Goal: Complete application form

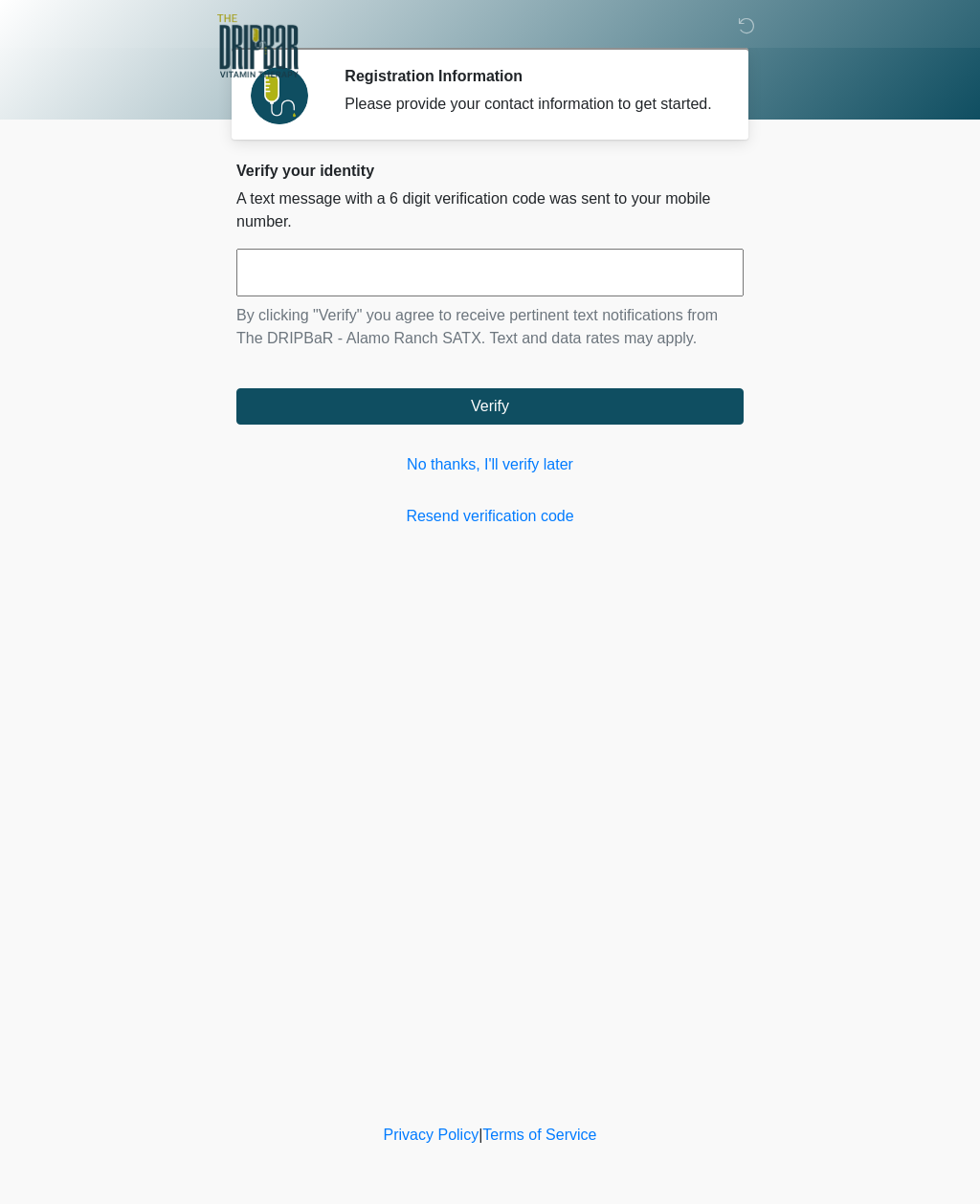
click at [465, 295] on input "text" at bounding box center [489, 272] width 507 height 48
type input "******"
click at [563, 422] on button "Verify" at bounding box center [489, 406] width 507 height 36
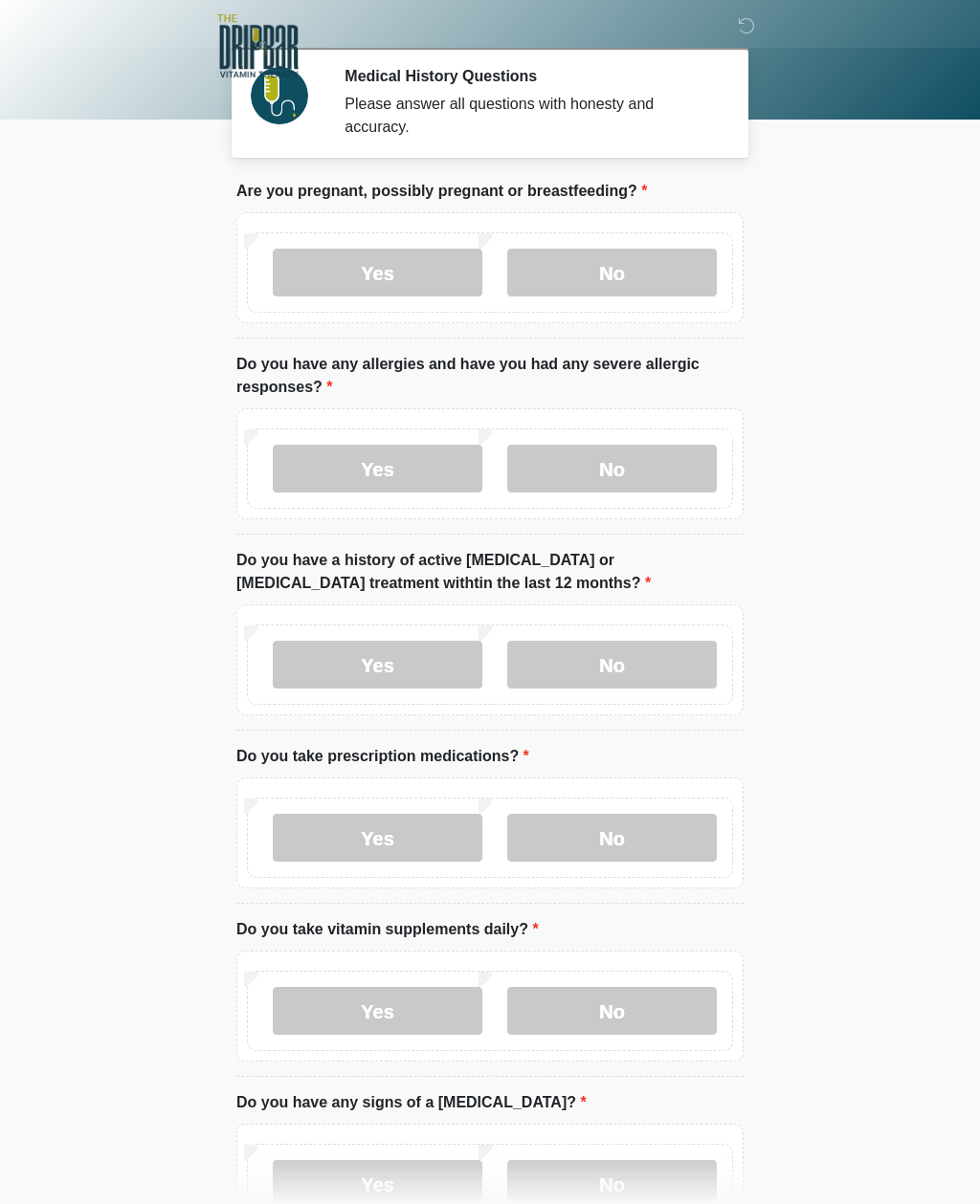
click at [674, 287] on label "No" at bounding box center [611, 272] width 210 height 48
click at [678, 458] on label "No" at bounding box center [611, 468] width 210 height 48
click at [676, 669] on label "No" at bounding box center [611, 664] width 210 height 48
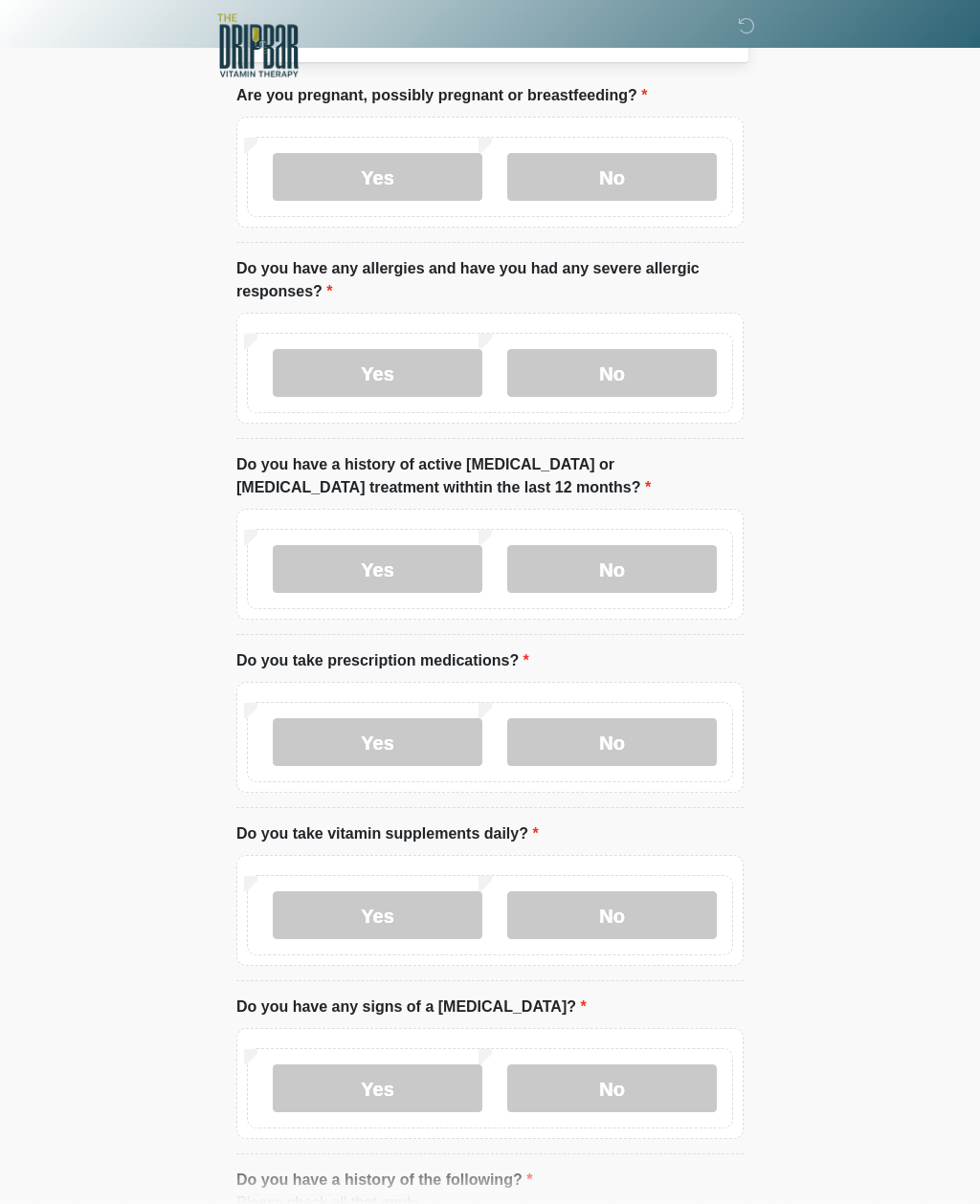
scroll to position [95, 0]
click at [410, 753] on label "Yes" at bounding box center [377, 742] width 210 height 48
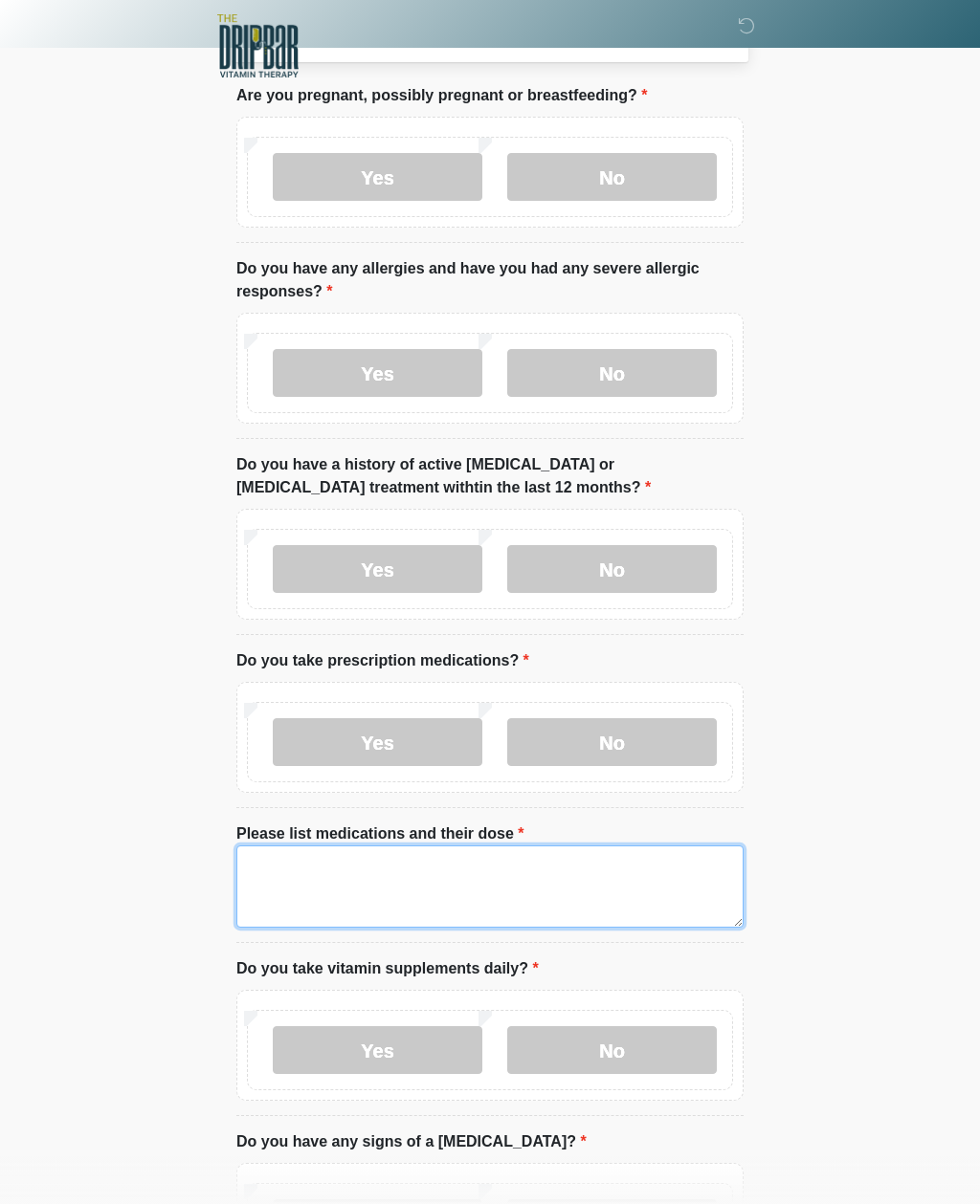
click at [408, 884] on textarea "Please list medications and their dose" at bounding box center [489, 887] width 507 height 83
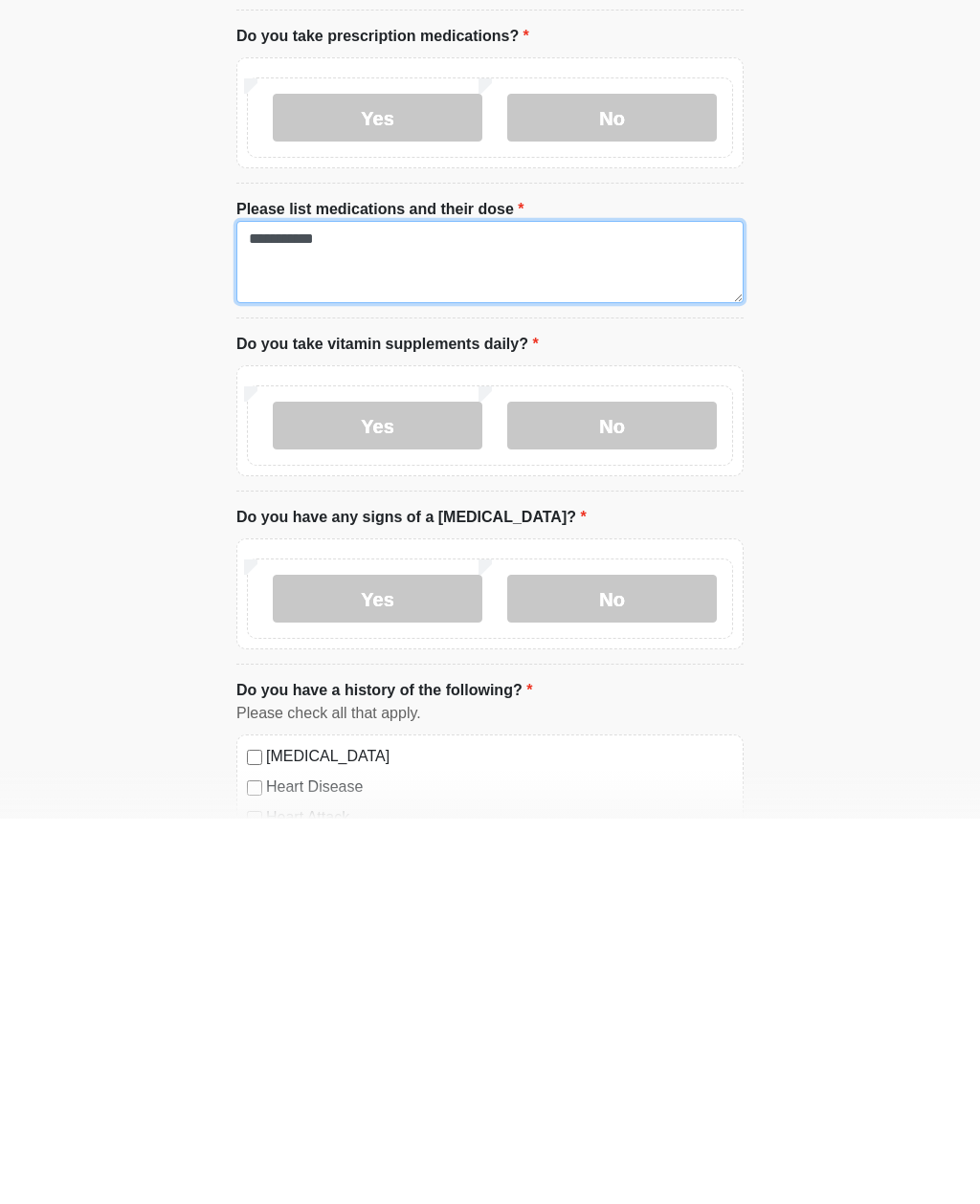
type textarea "**********"
click at [441, 787] on label "Yes" at bounding box center [377, 811] width 210 height 48
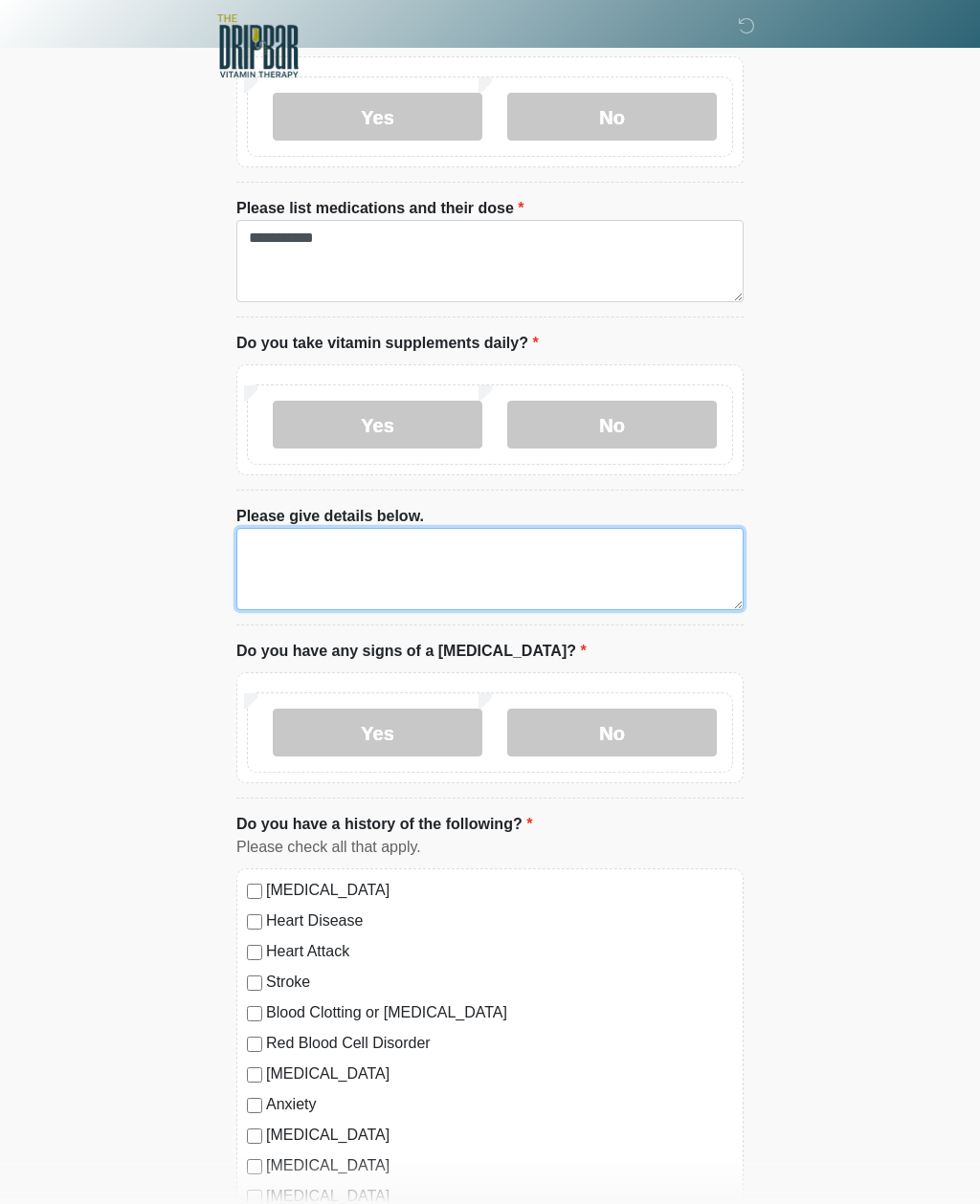
click at [459, 558] on textarea "Please give details below." at bounding box center [489, 570] width 507 height 83
type textarea "**********"
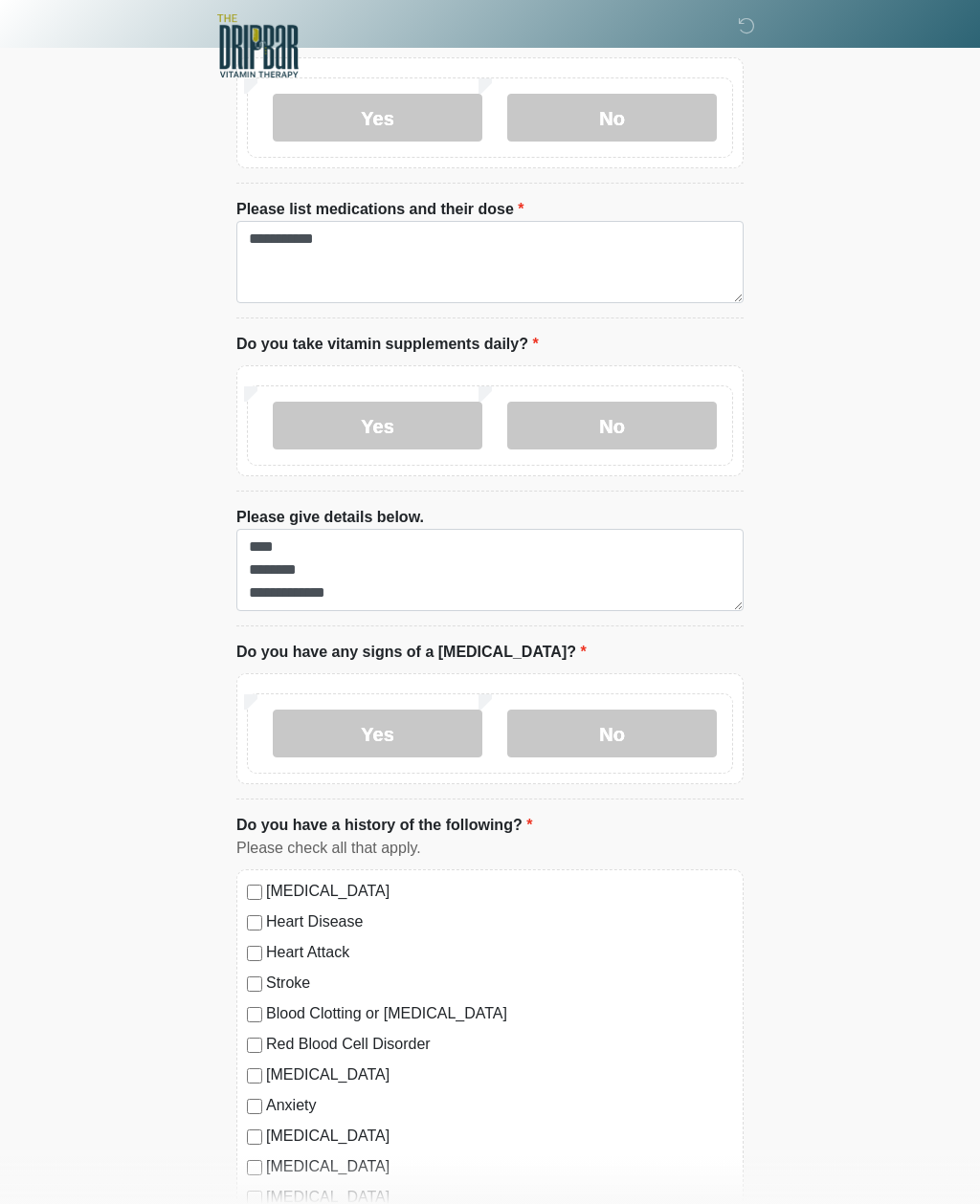
click at [657, 738] on label "No" at bounding box center [611, 734] width 210 height 48
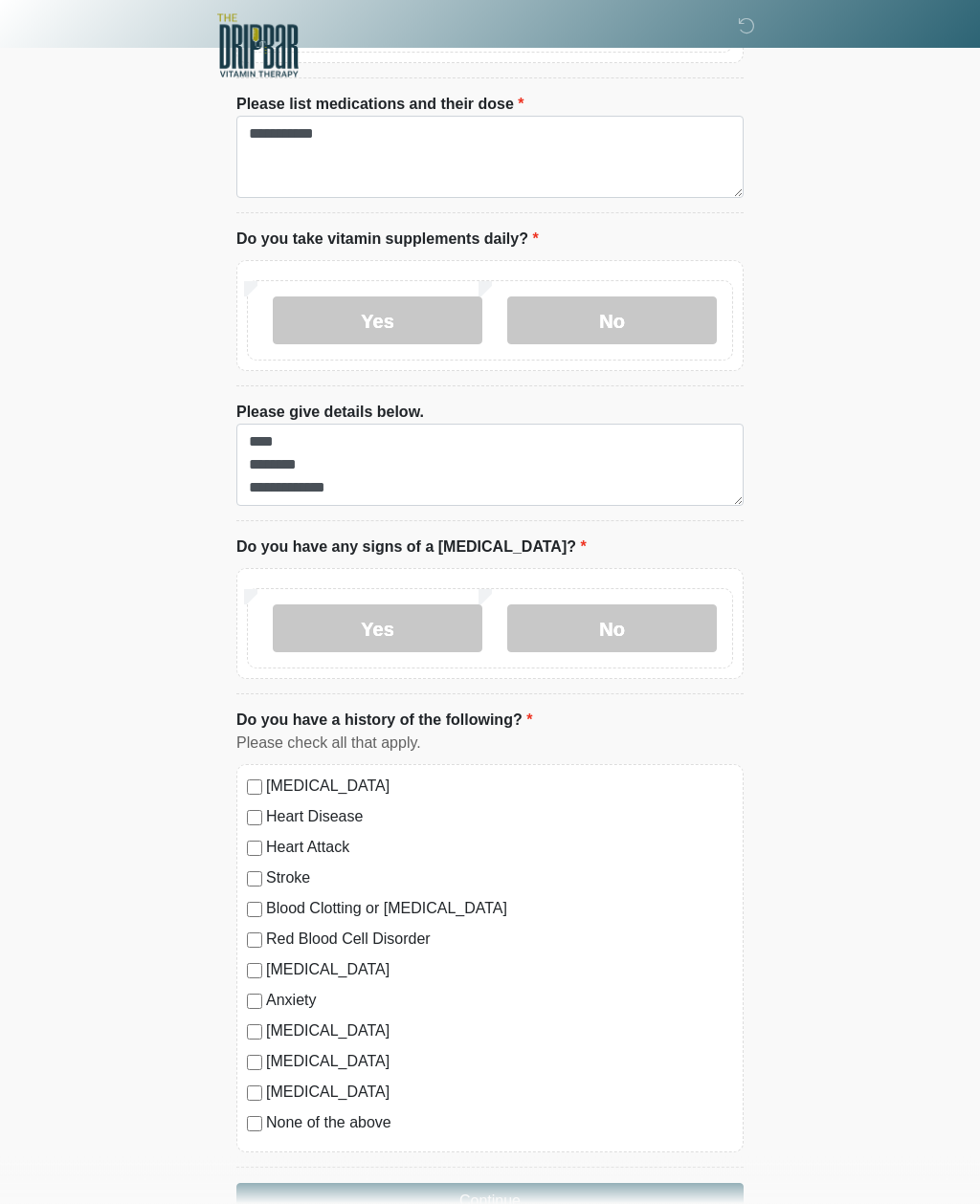
scroll to position [879, 0]
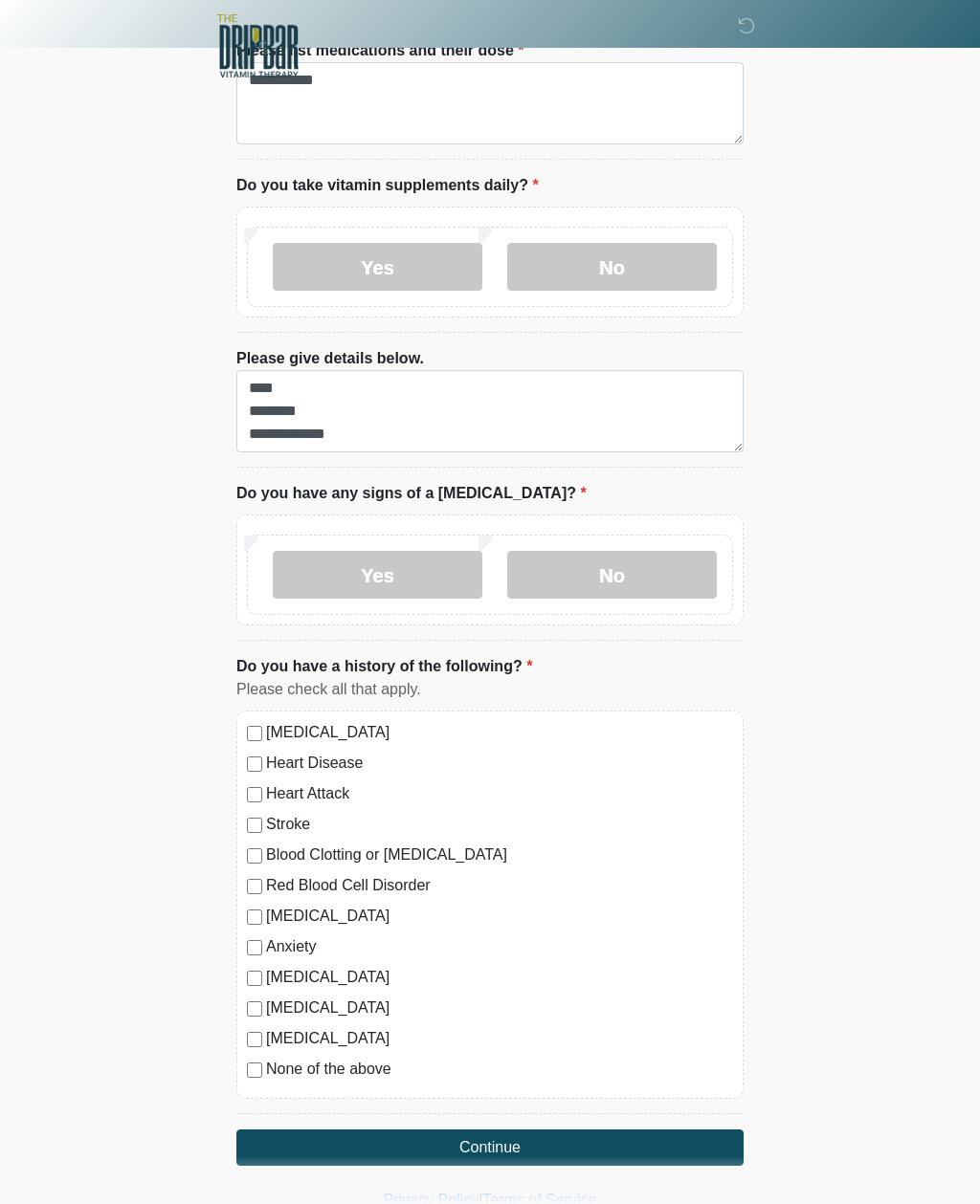
click at [271, 1068] on label "None of the above" at bounding box center [499, 1068] width 467 height 23
click at [497, 1141] on button "Continue" at bounding box center [489, 1147] width 507 height 36
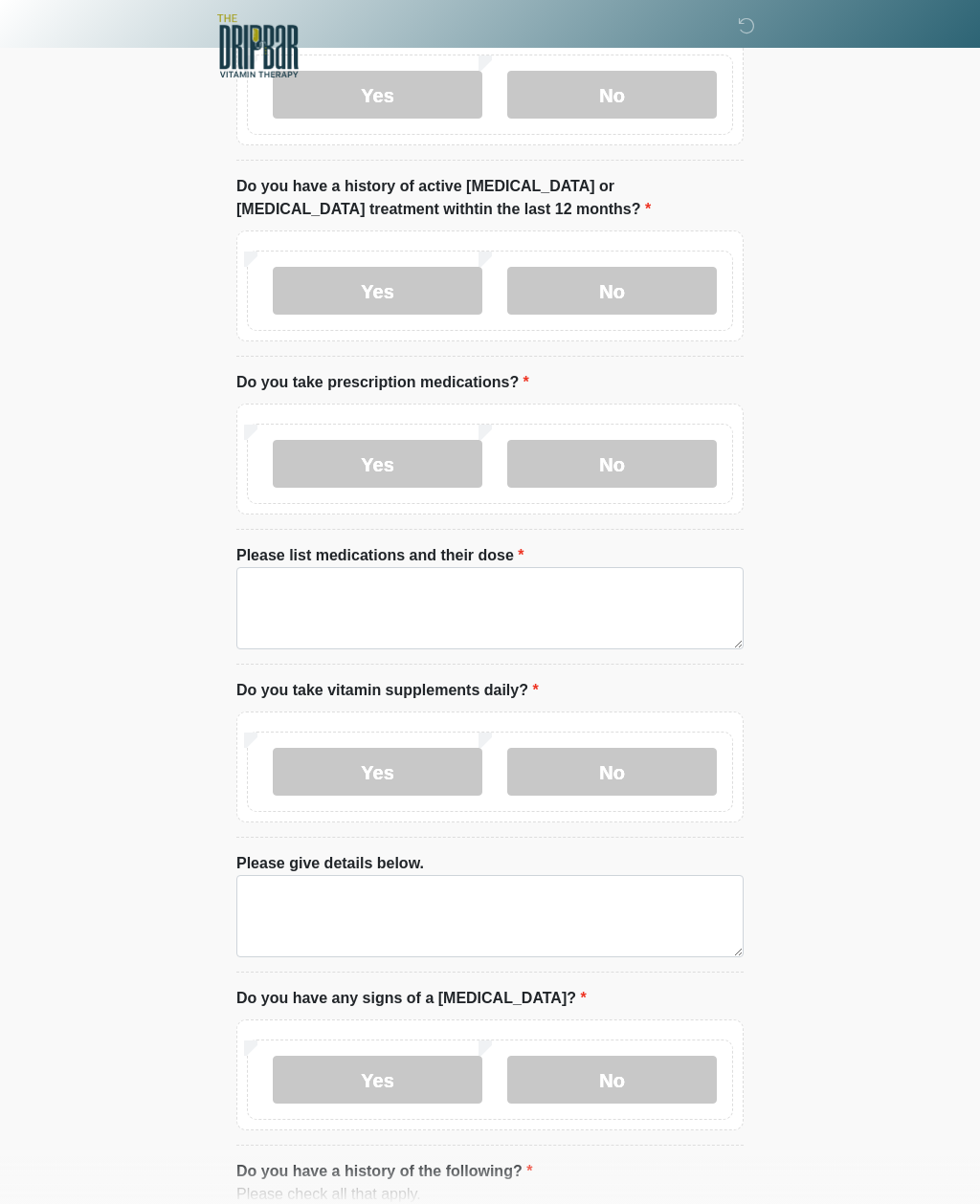
click at [521, 830] on html "‎ ‎ Medical History Questions Please answer all questions with honesty and accu…" at bounding box center [490, 228] width 980 height 1204
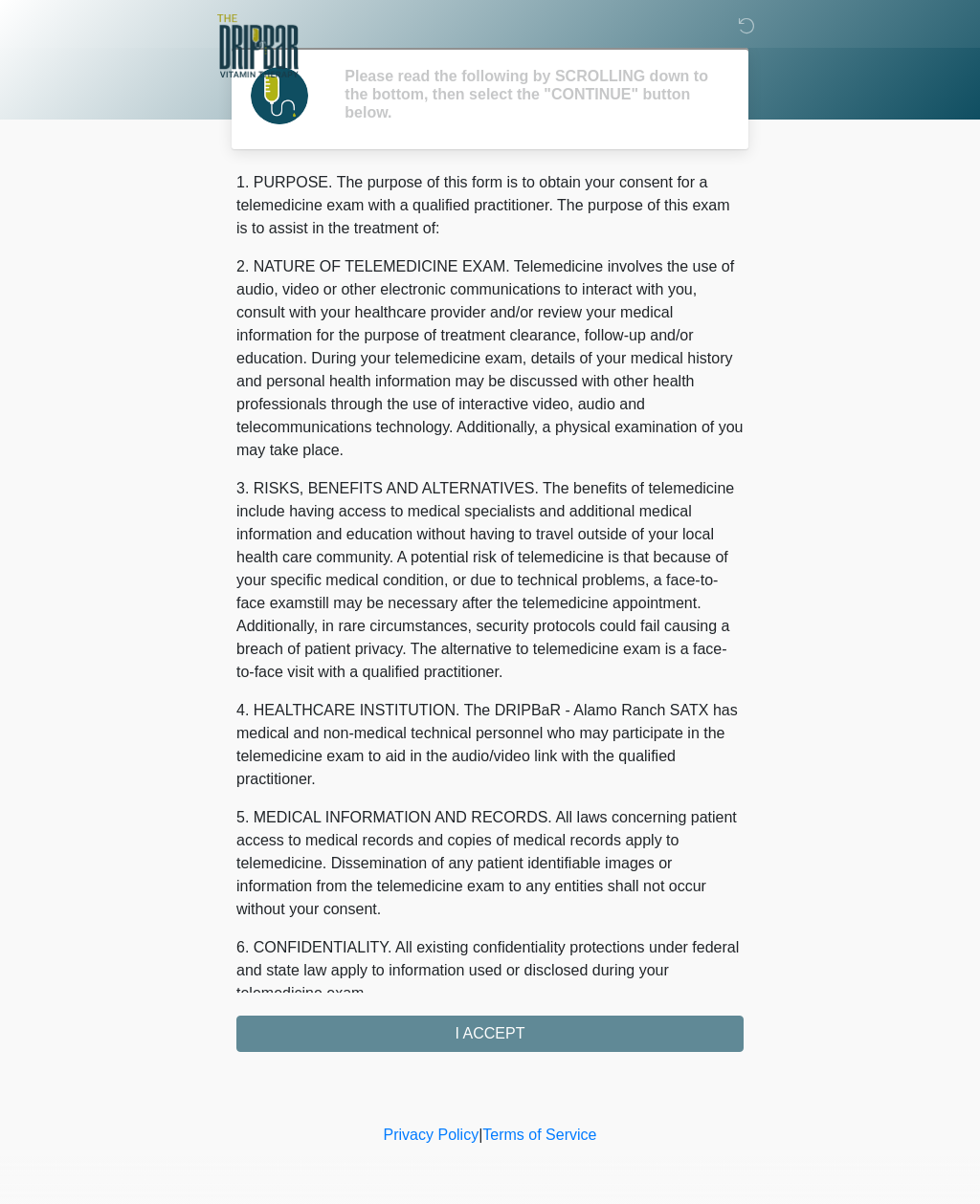
scroll to position [0, 0]
click at [559, 1037] on div "1. PURPOSE. The purpose of this form is to obtain your consent for a telemedici…" at bounding box center [489, 612] width 507 height 881
click at [524, 1032] on div "1. PURPOSE. The purpose of this form is to obtain your consent for a telemedici…" at bounding box center [489, 612] width 507 height 881
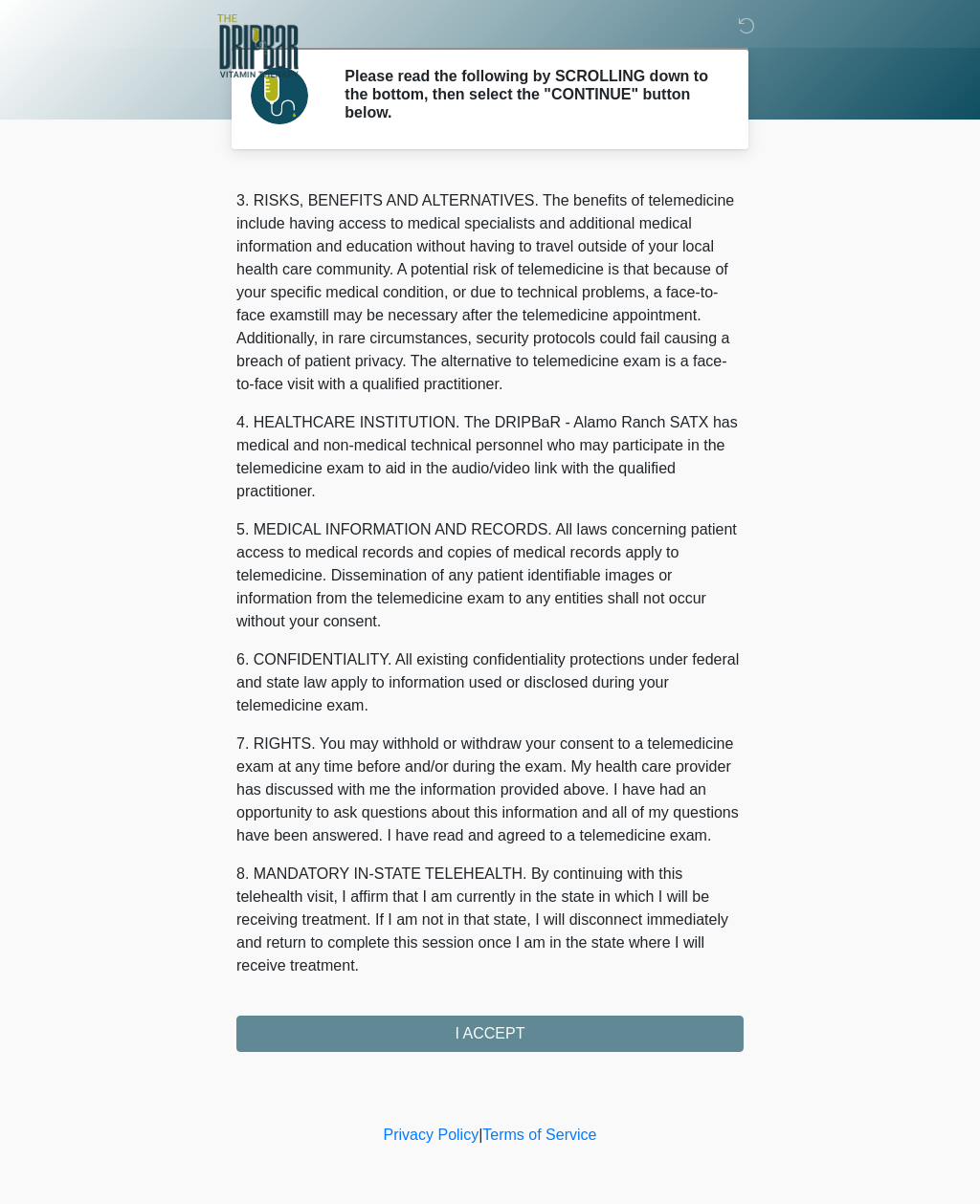
click at [500, 1024] on button "I ACCEPT" at bounding box center [489, 1034] width 507 height 36
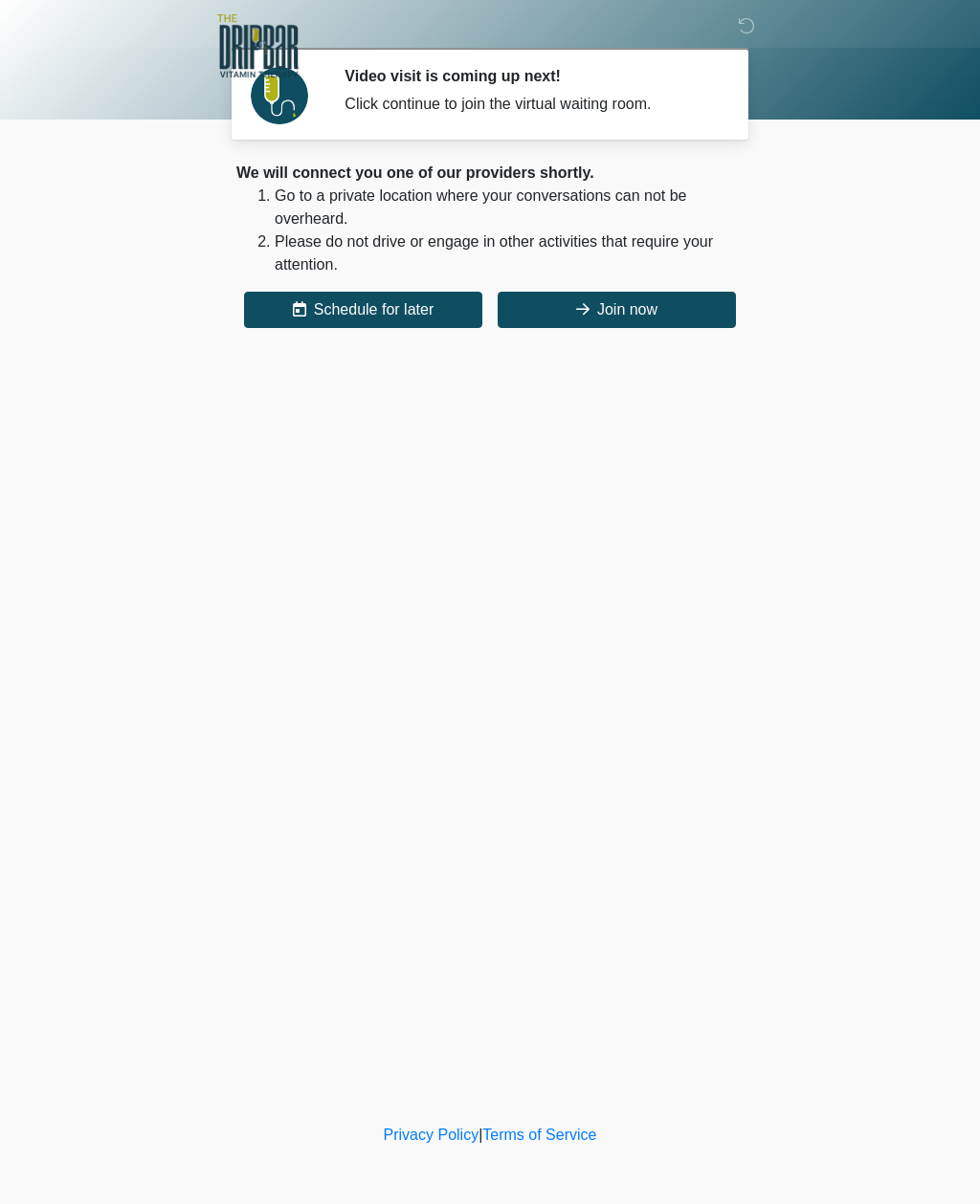
click at [715, 310] on button "Join now" at bounding box center [617, 310] width 238 height 36
